Goal: Navigation & Orientation: Find specific page/section

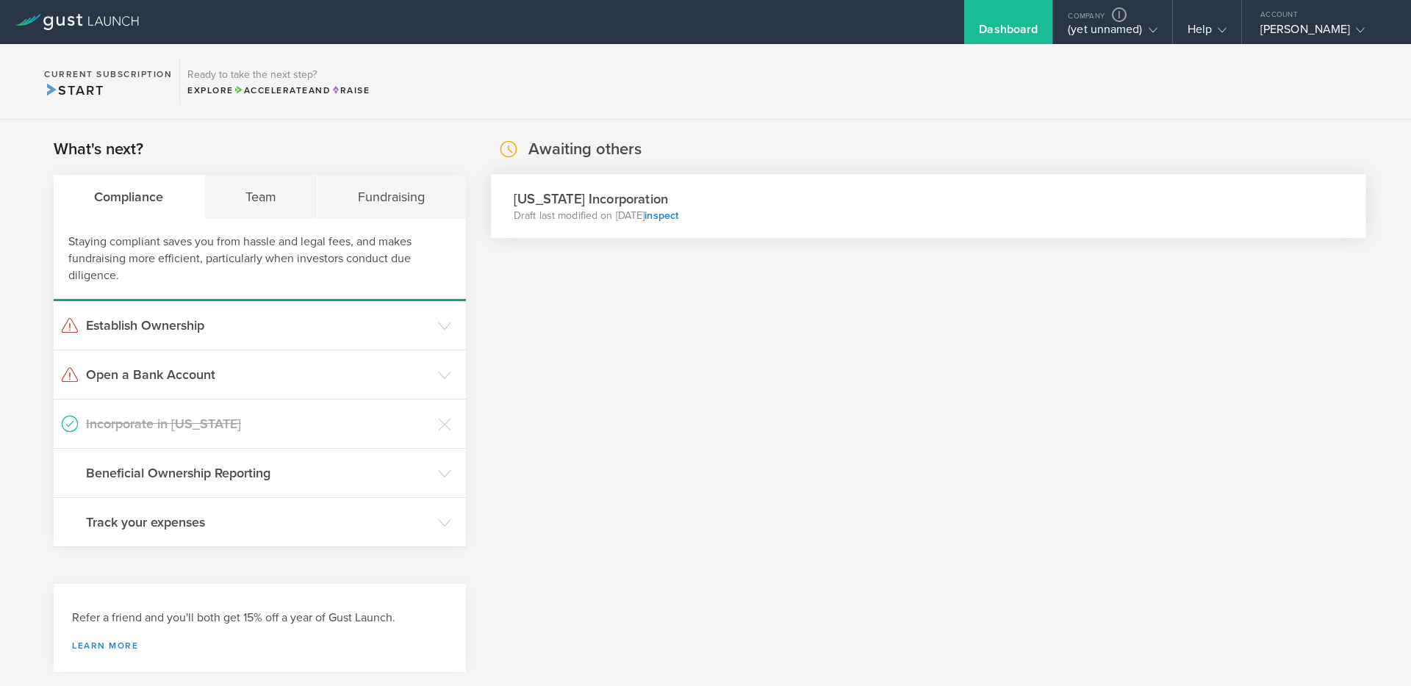
click at [707, 195] on div "Delaware Incorporation Draft last modified on Oct 9, 2025 inspect" at bounding box center [928, 206] width 875 height 64
click at [724, 289] on div "Certificate of Incorporation" at bounding box center [652, 279] width 276 height 37
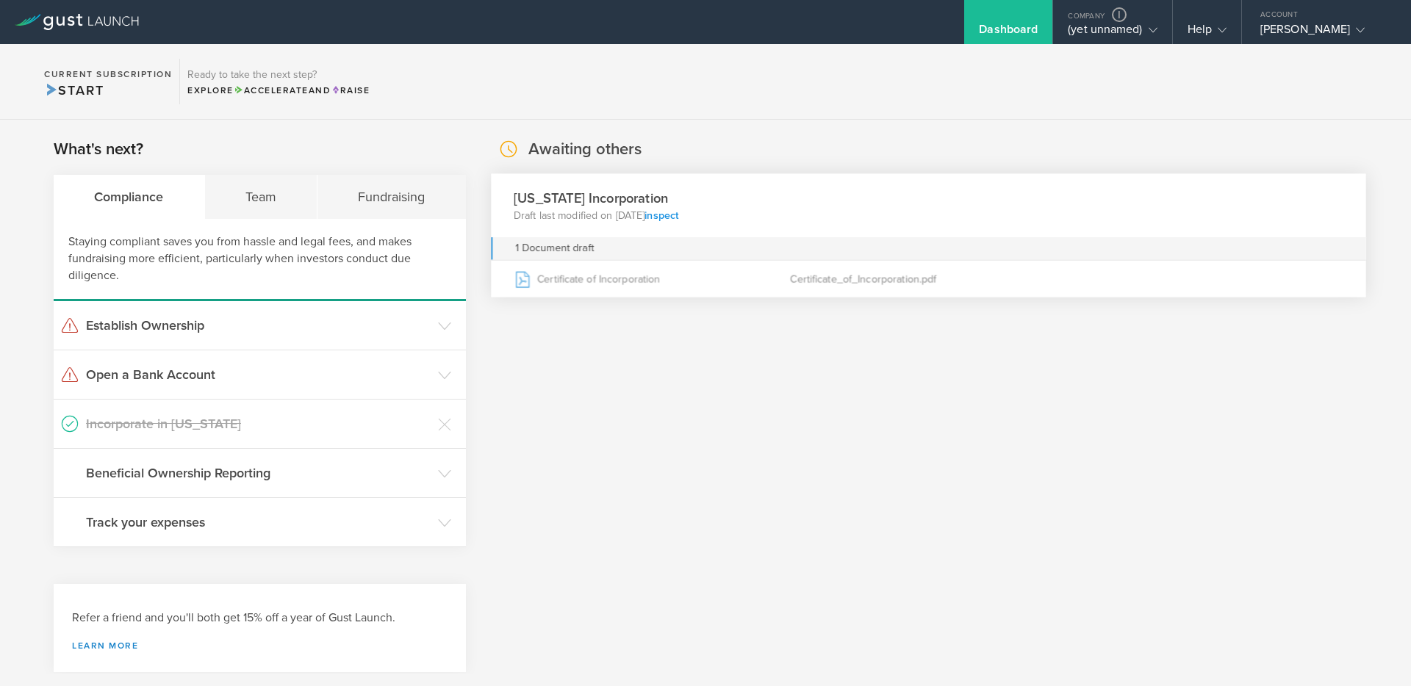
click at [678, 217] on link "inspect" at bounding box center [661, 215] width 34 height 12
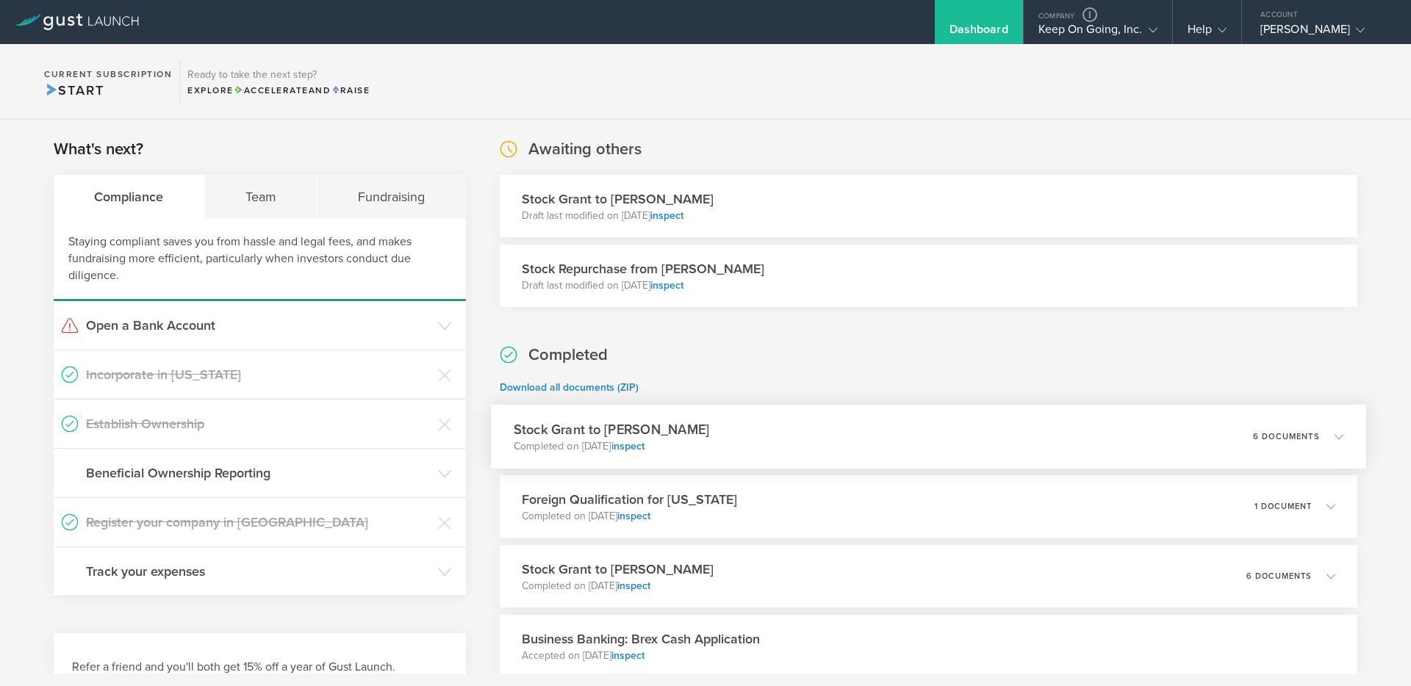
scroll to position [221, 0]
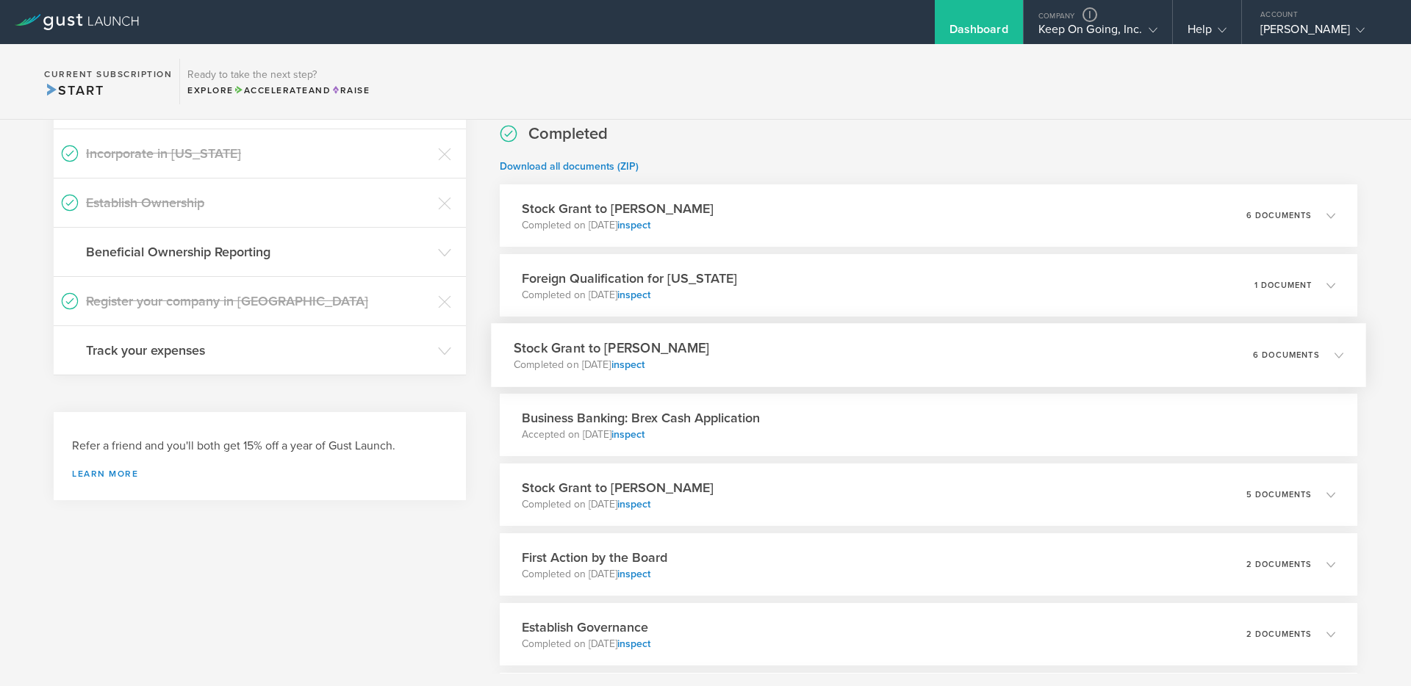
click at [731, 356] on div "Stock Grant to Jérémie Lasnier Completed on Mar 14, 2025 inspect 6 documents" at bounding box center [928, 355] width 875 height 64
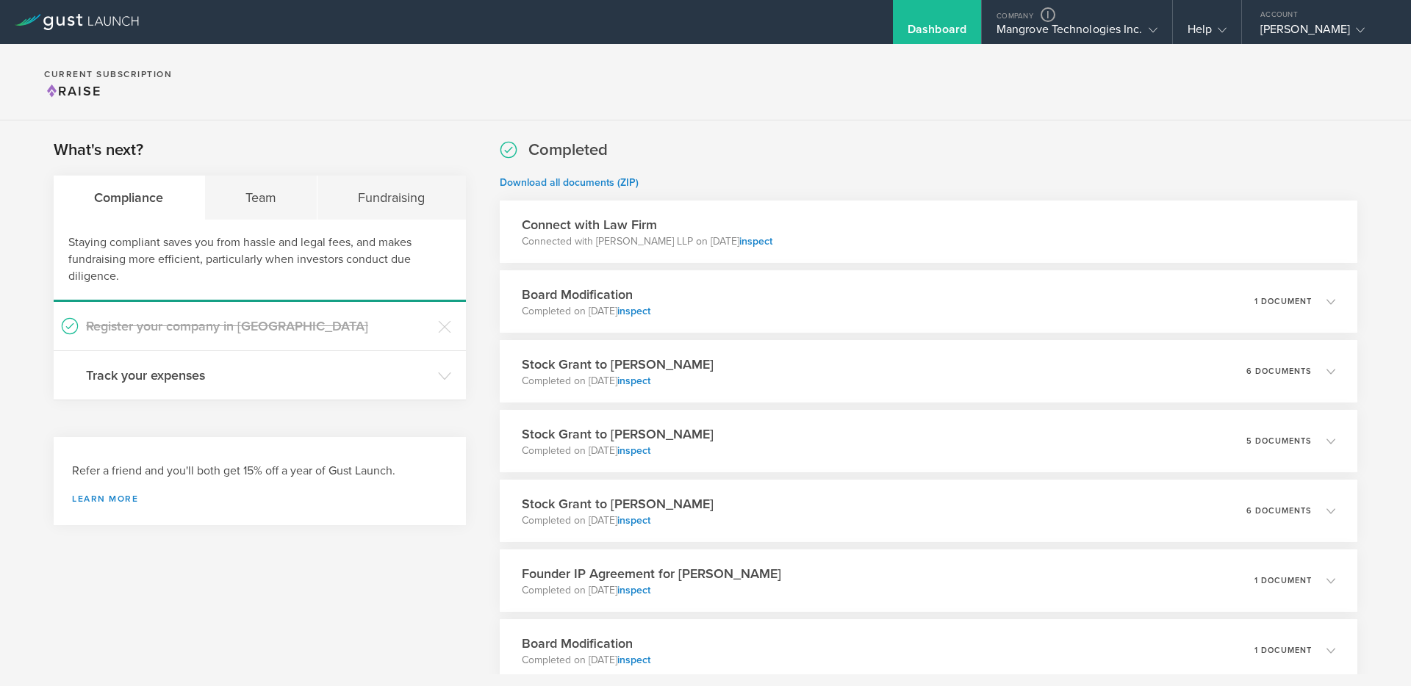
click at [835, 131] on div "What's next? Compliance Team Fundraising Staying compliant saves you from hassl…" at bounding box center [705, 552] width 1411 height 863
click at [1082, 42] on div "Mangrove Technologies Inc." at bounding box center [1076, 33] width 161 height 22
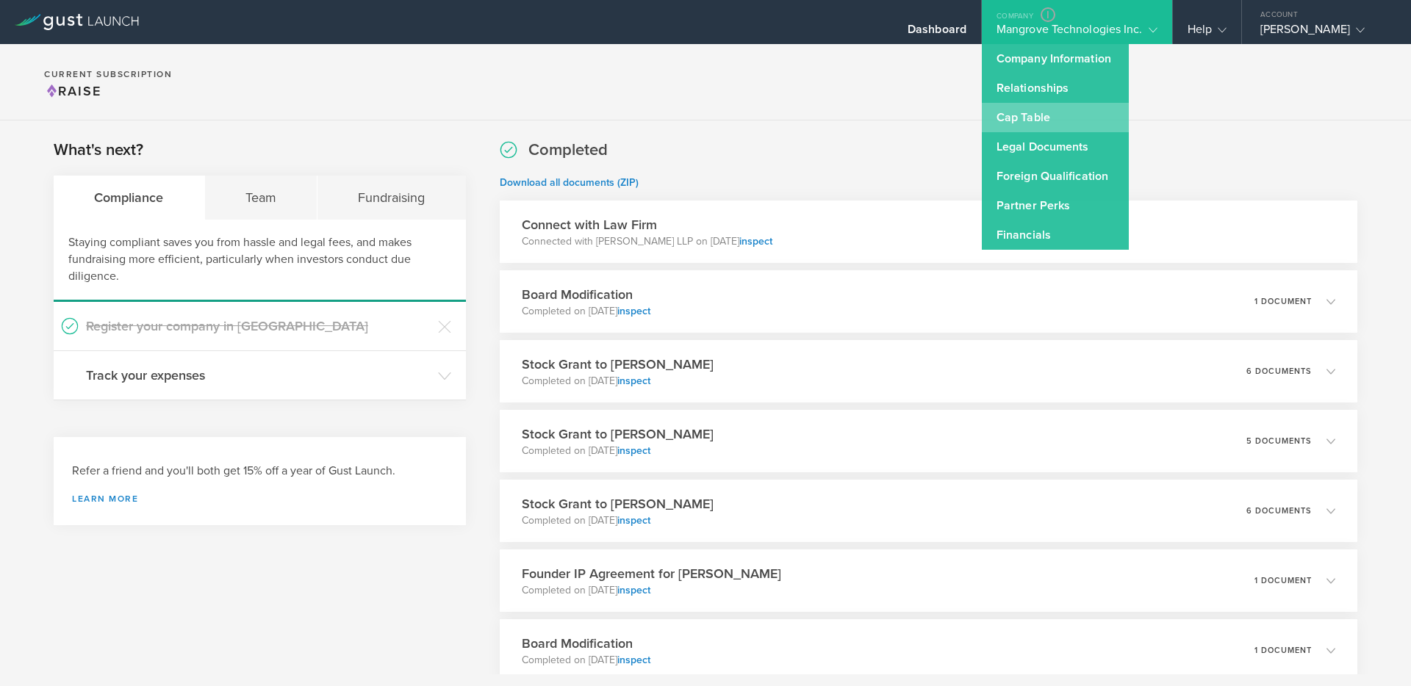
click at [1024, 113] on link "Cap Table" at bounding box center [1055, 117] width 147 height 29
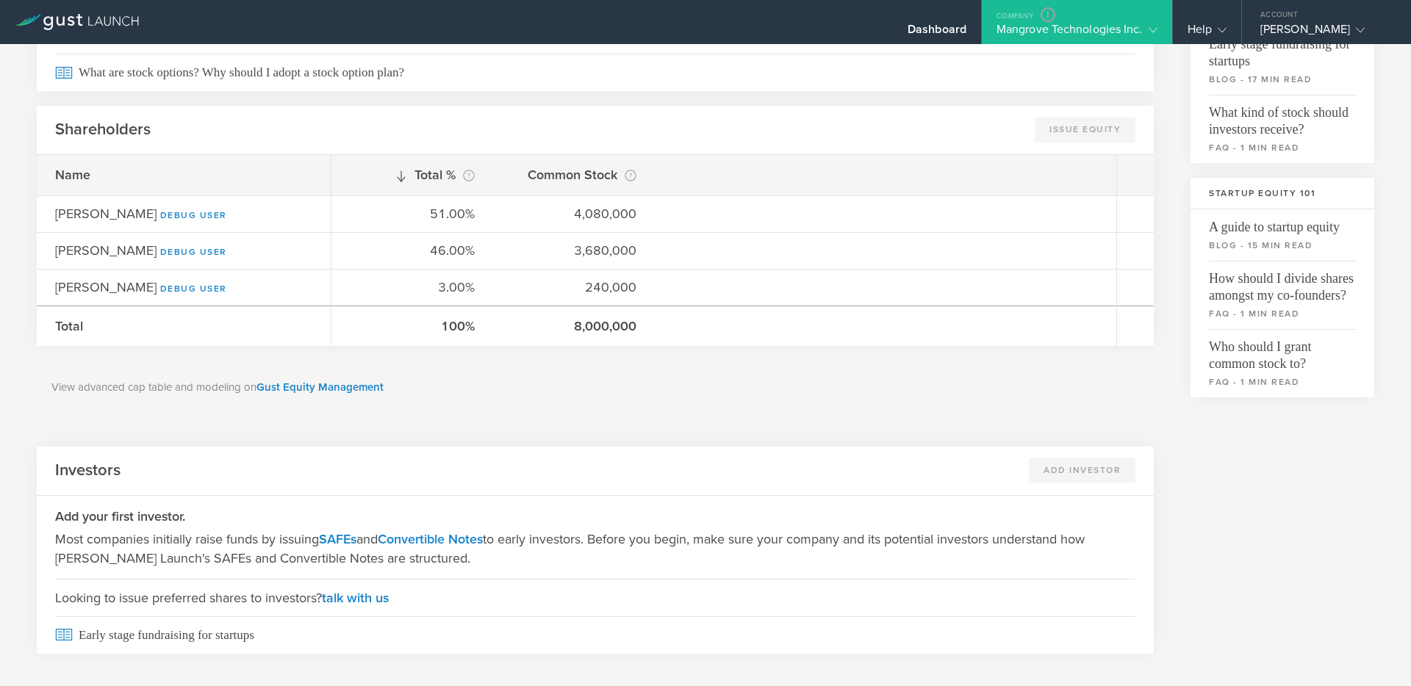
scroll to position [374, 0]
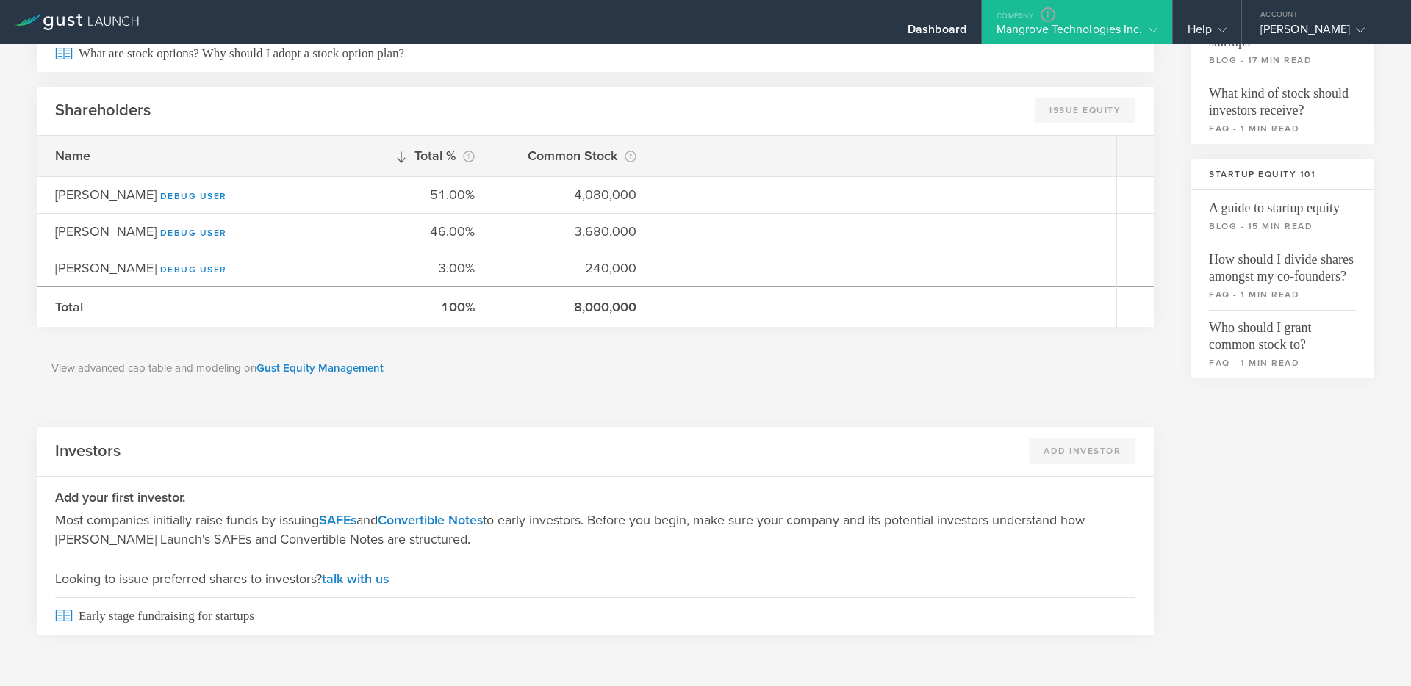
click at [755, 362] on p "View advanced cap table and modeling on Gust Equity Management" at bounding box center [594, 368] width 1087 height 17
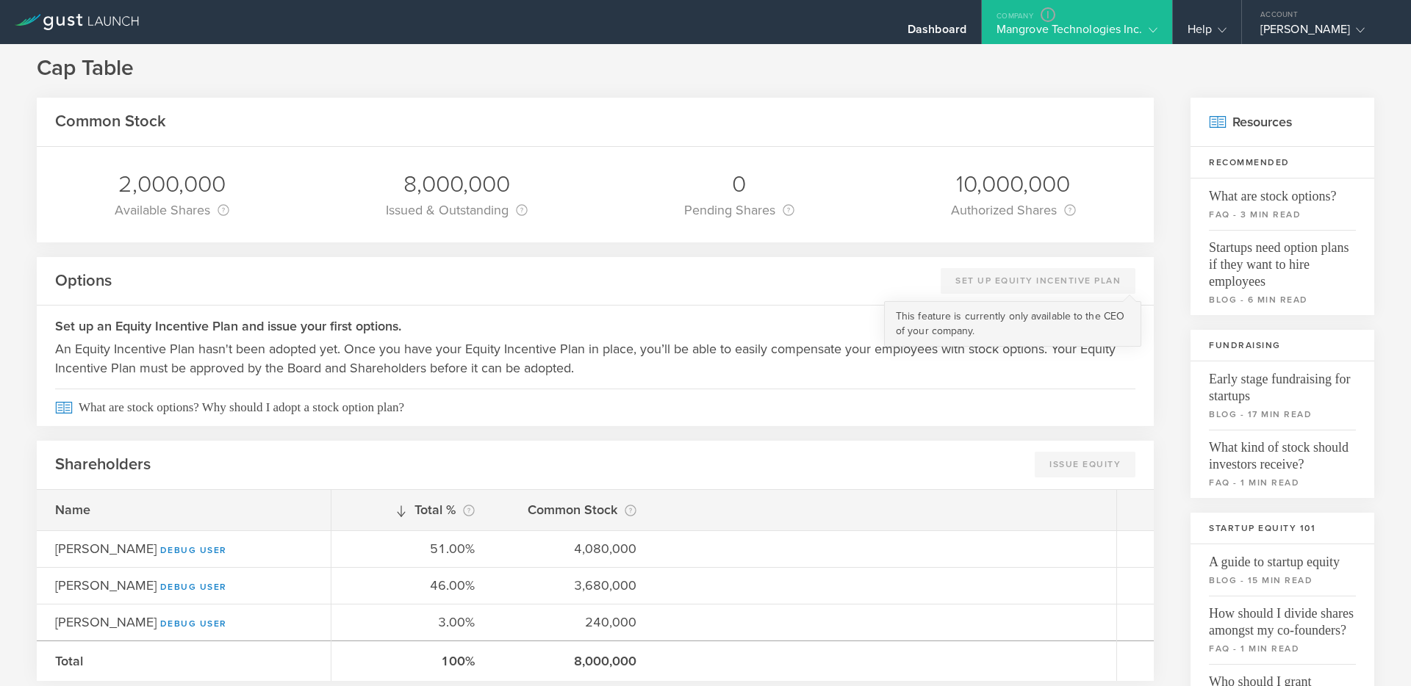
scroll to position [6, 0]
